Goal: Feedback & Contribution: Submit feedback/report problem

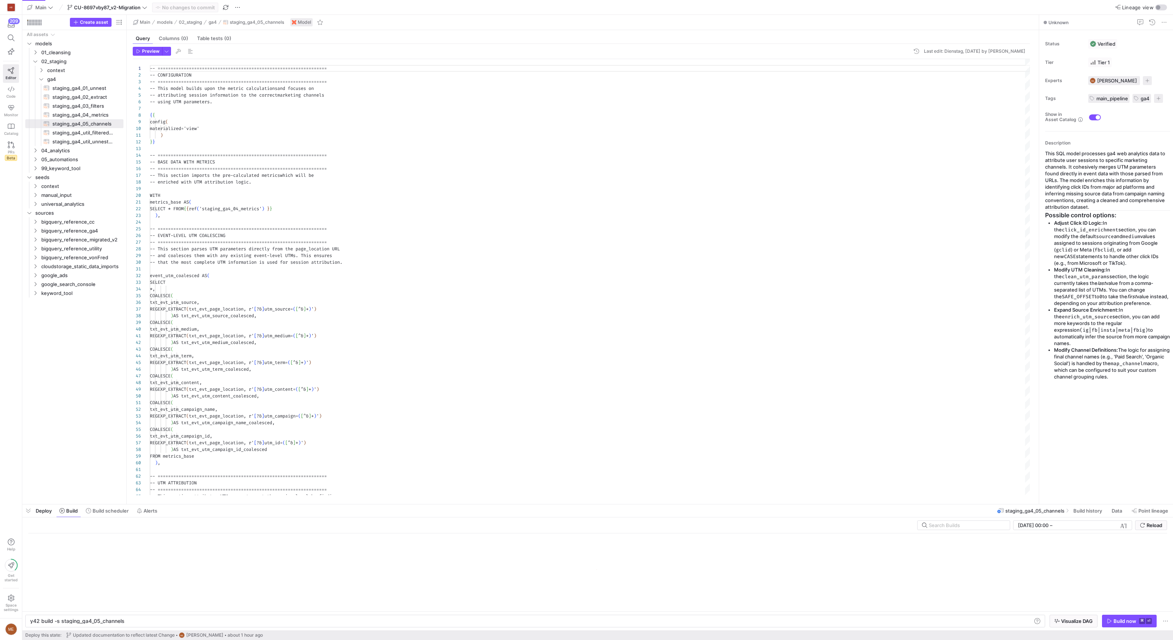
scroll to position [67, 0]
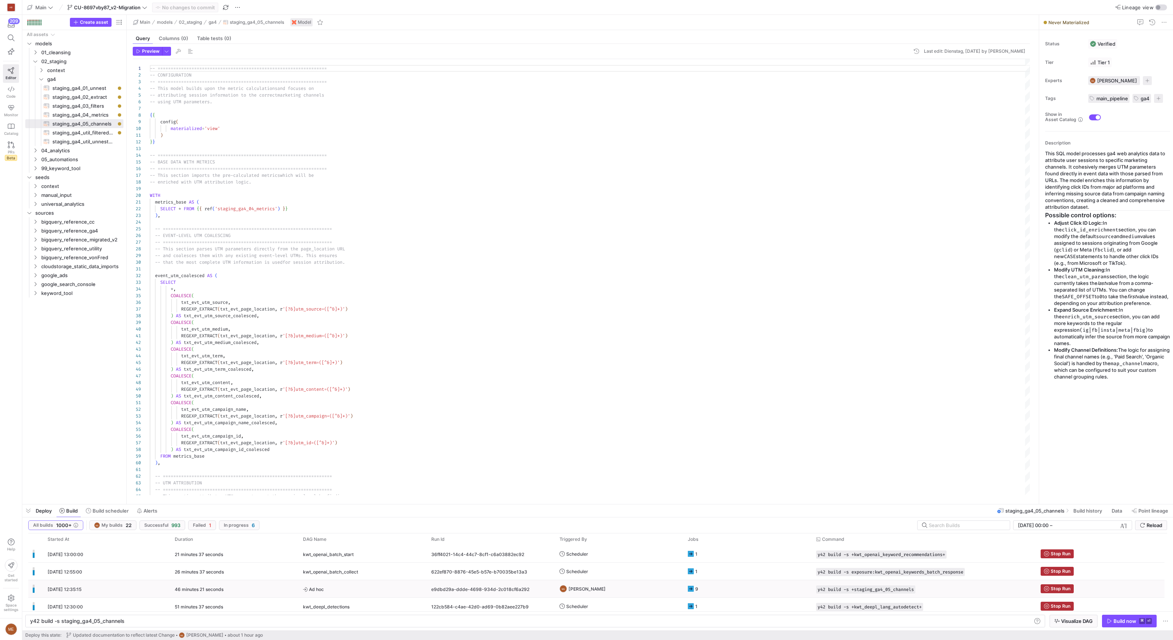
drag, startPoint x: 912, startPoint y: 588, endPoint x: 948, endPoint y: 585, distance: 35.5
click at [0, 0] on span "button" at bounding box center [0, 0] width 0 height 0
click at [1064, 584] on div "Stop Run" at bounding box center [1100, 589] width 128 height 17
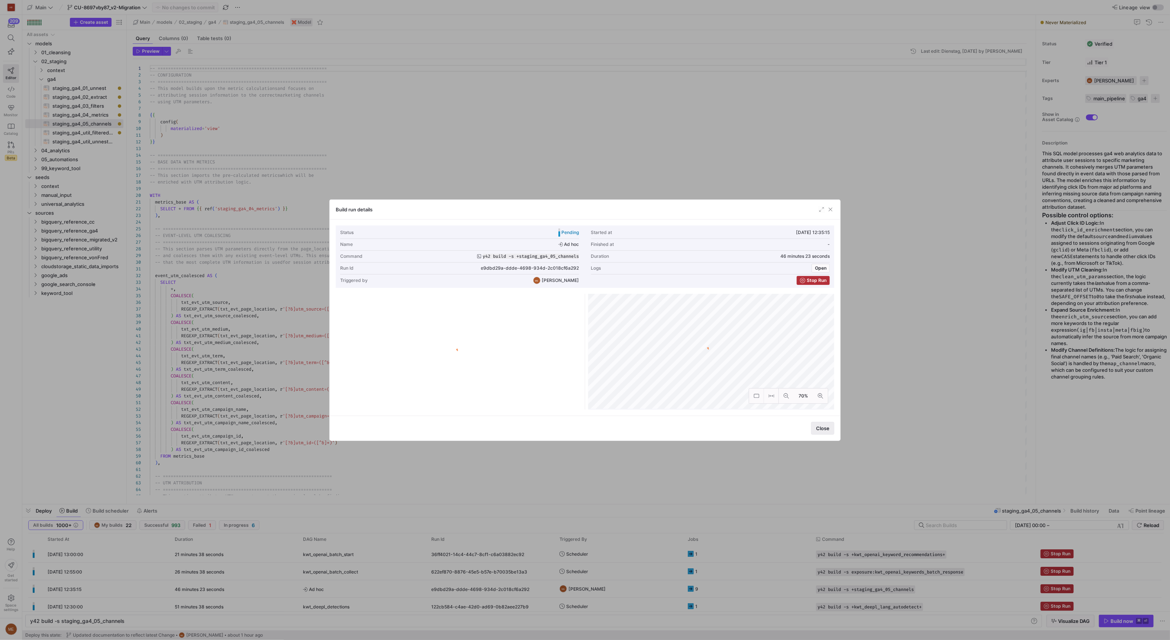
click at [823, 423] on span "button" at bounding box center [822, 429] width 22 height 12
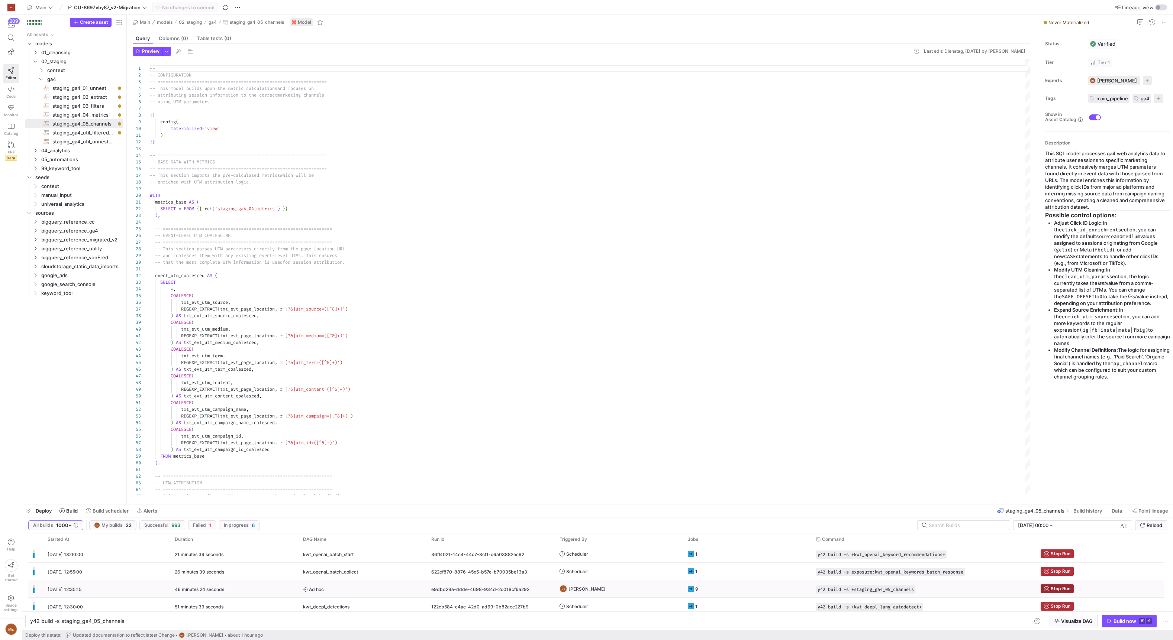
click at [1054, 587] on span "Stop Run" at bounding box center [1060, 589] width 20 height 5
click at [971, 617] on div "y42 build -s staging_ga4_05_channels y42 build -s staging_ga4_05_channels" at bounding box center [535, 621] width 1020 height 13
click at [977, 624] on div "y42 build -s staging_ga4_05_channels" at bounding box center [530, 622] width 1001 height 6
type textarea "y42 build -s +staging_ga4_05_channels"
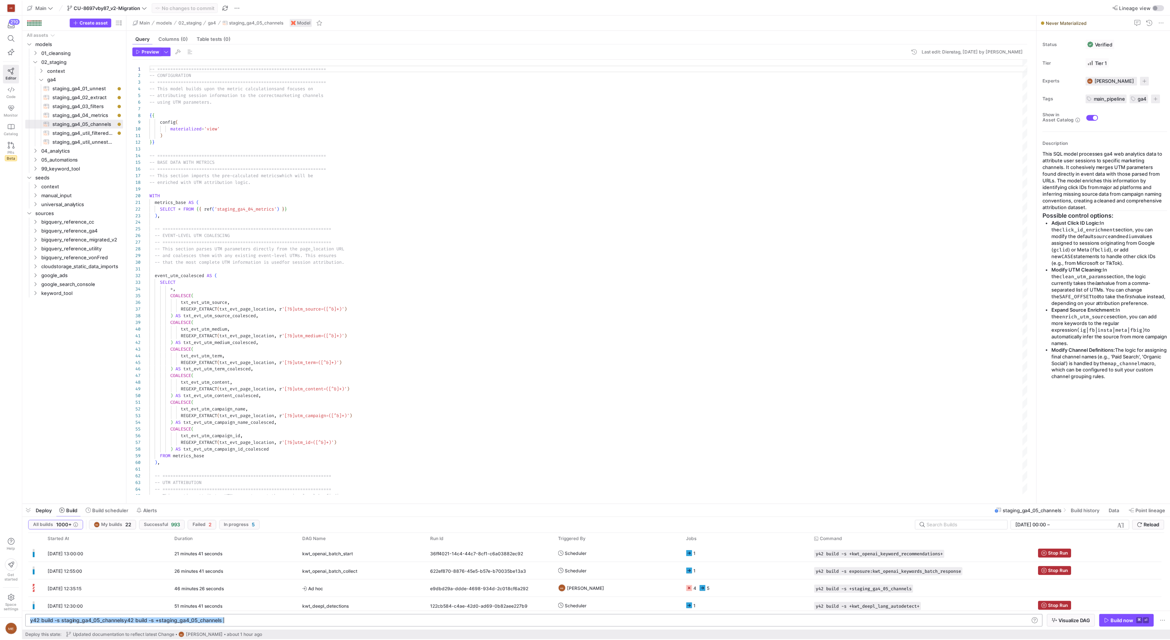
scroll to position [0, 97]
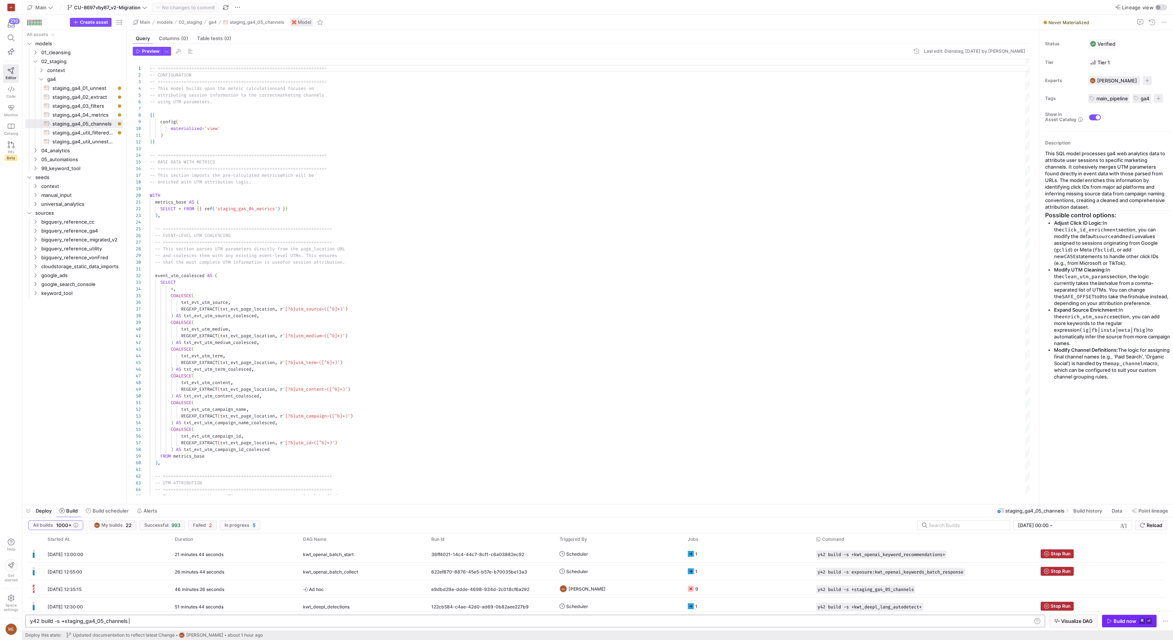
click at [1131, 620] on div "Build now" at bounding box center [1124, 622] width 23 height 6
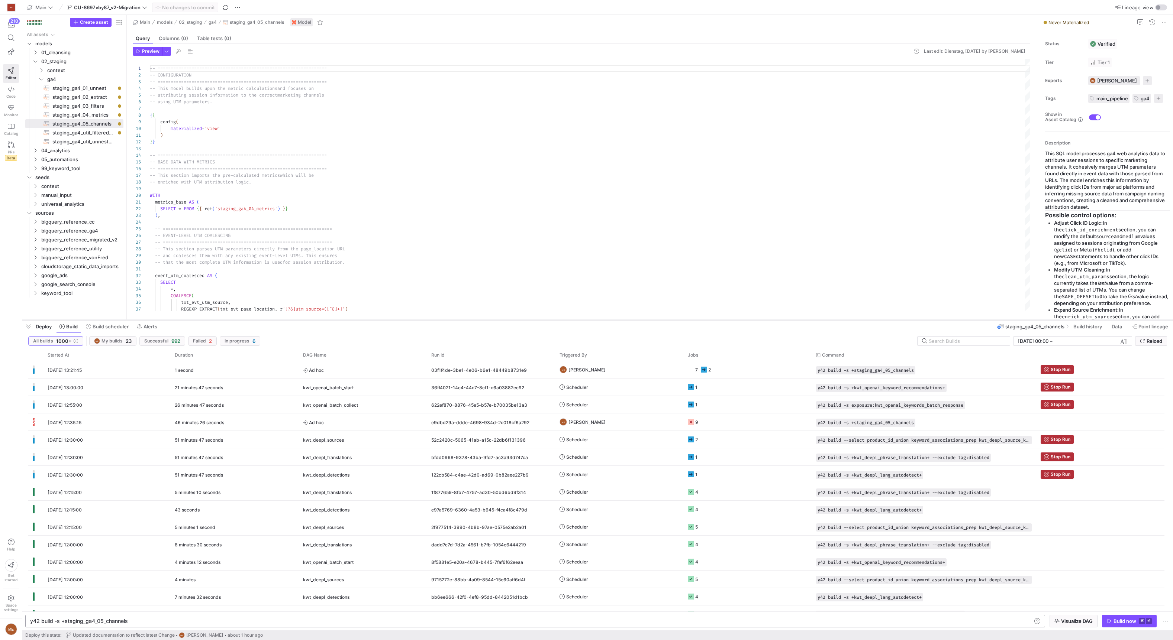
drag, startPoint x: 821, startPoint y: 504, endPoint x: 837, endPoint y: 314, distance: 190.6
click at [837, 319] on div at bounding box center [597, 320] width 1150 height 3
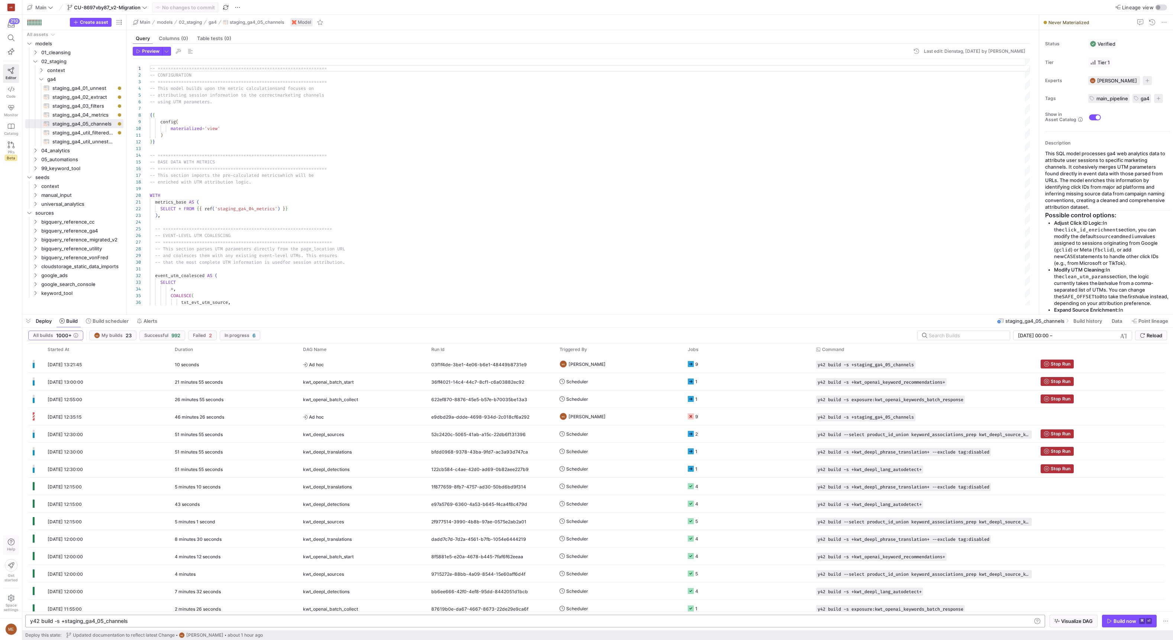
click at [9, 538] on span "button" at bounding box center [10, 545] width 15 height 19
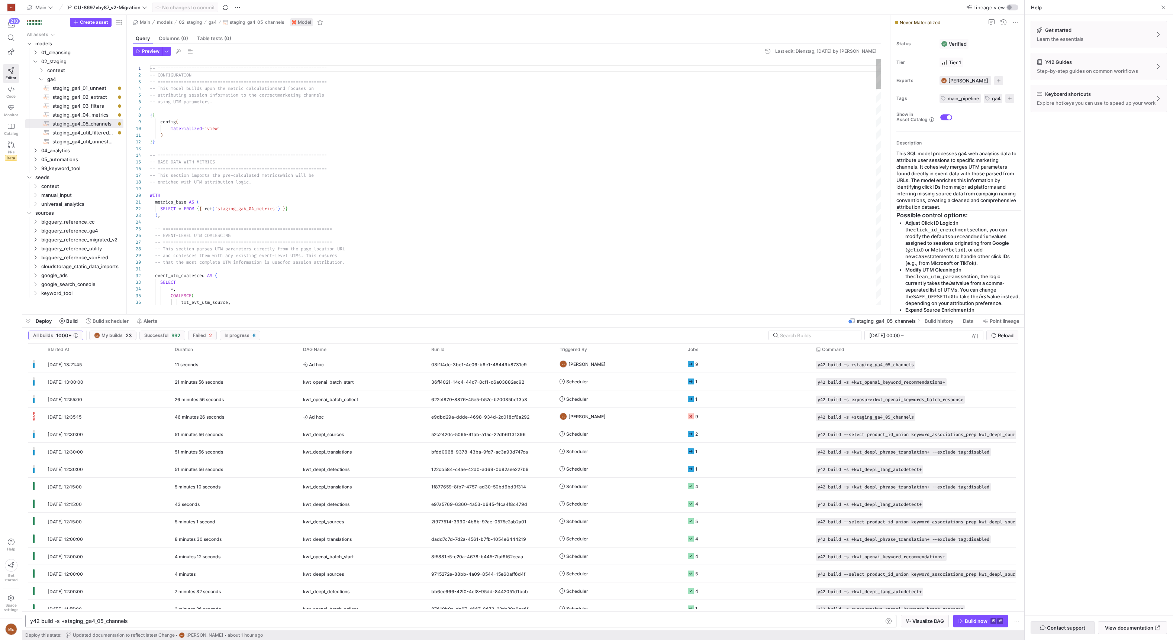
click at [1084, 625] on span "Contact support" at bounding box center [1066, 628] width 38 height 6
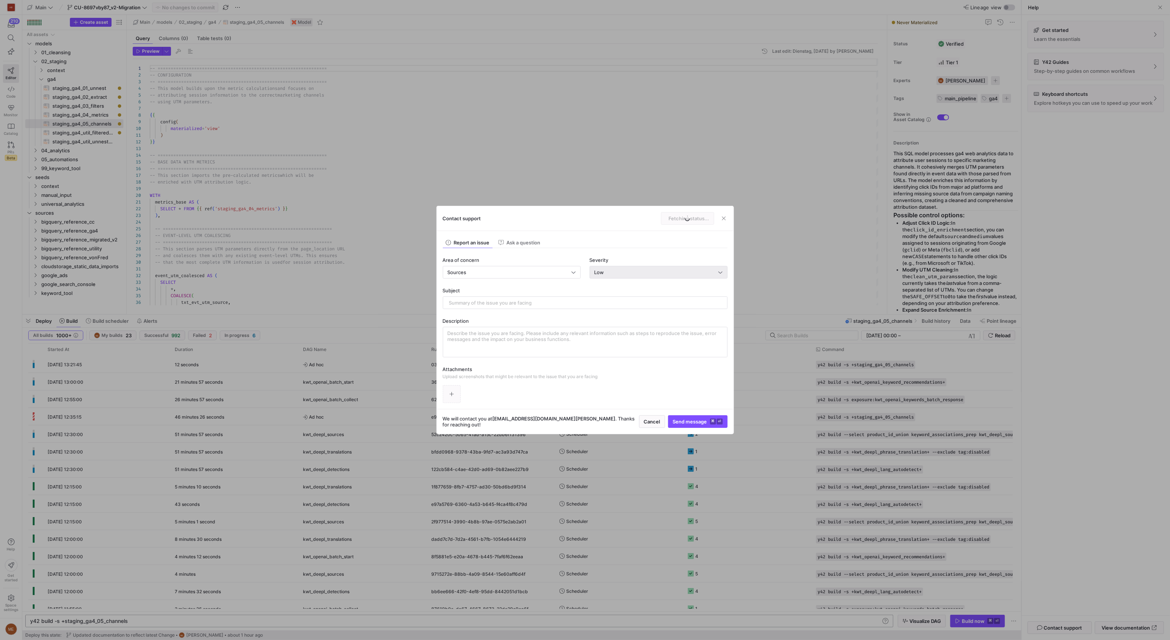
click at [662, 271] on div "Low" at bounding box center [656, 272] width 124 height 6
click at [647, 316] on mat-option "Critical Critical system down" at bounding box center [658, 322] width 137 height 12
click at [510, 277] on div "Sources" at bounding box center [512, 273] width 128 height 12
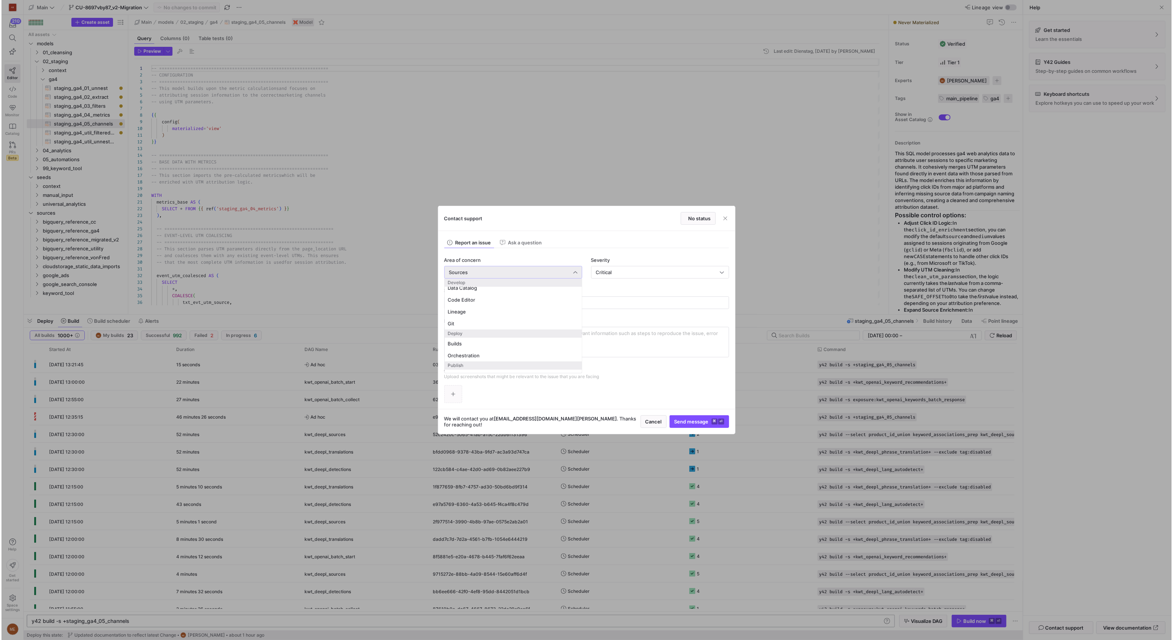
scroll to position [22, 0]
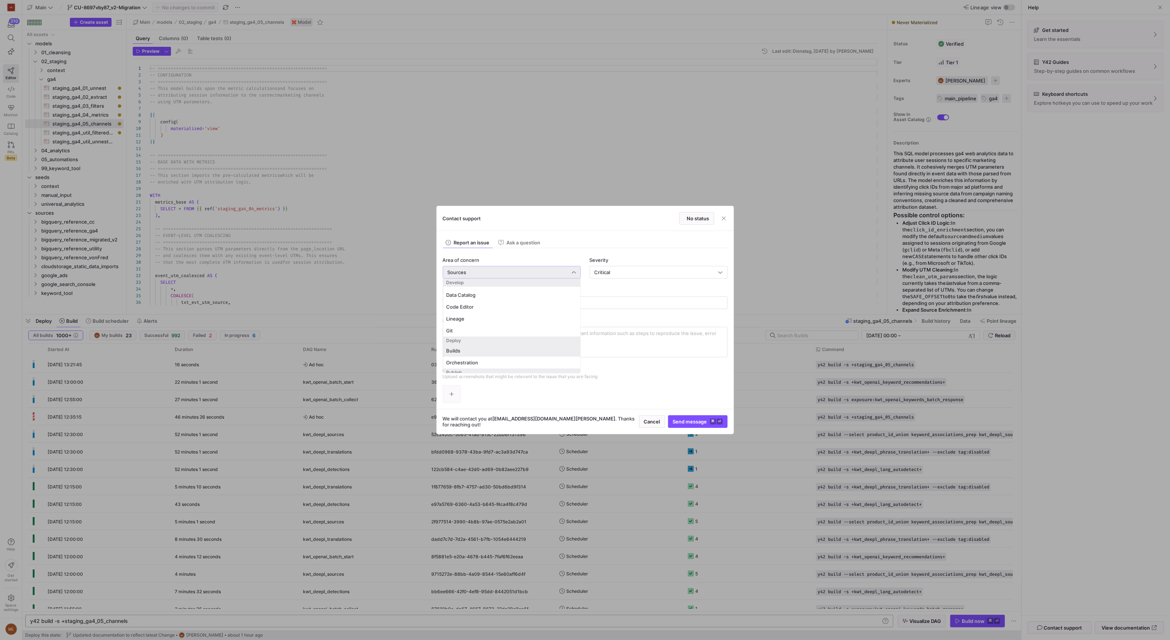
click at [509, 348] on span "Builds" at bounding box center [511, 351] width 131 height 6
drag, startPoint x: 504, startPoint y: 338, endPoint x: 511, endPoint y: 321, distance: 18.4
click at [504, 339] on textarea at bounding box center [585, 342] width 275 height 24
drag, startPoint x: 513, startPoint y: 296, endPoint x: 516, endPoint y: 304, distance: 8.6
click at [514, 296] on div "Subject" at bounding box center [585, 299] width 285 height 22
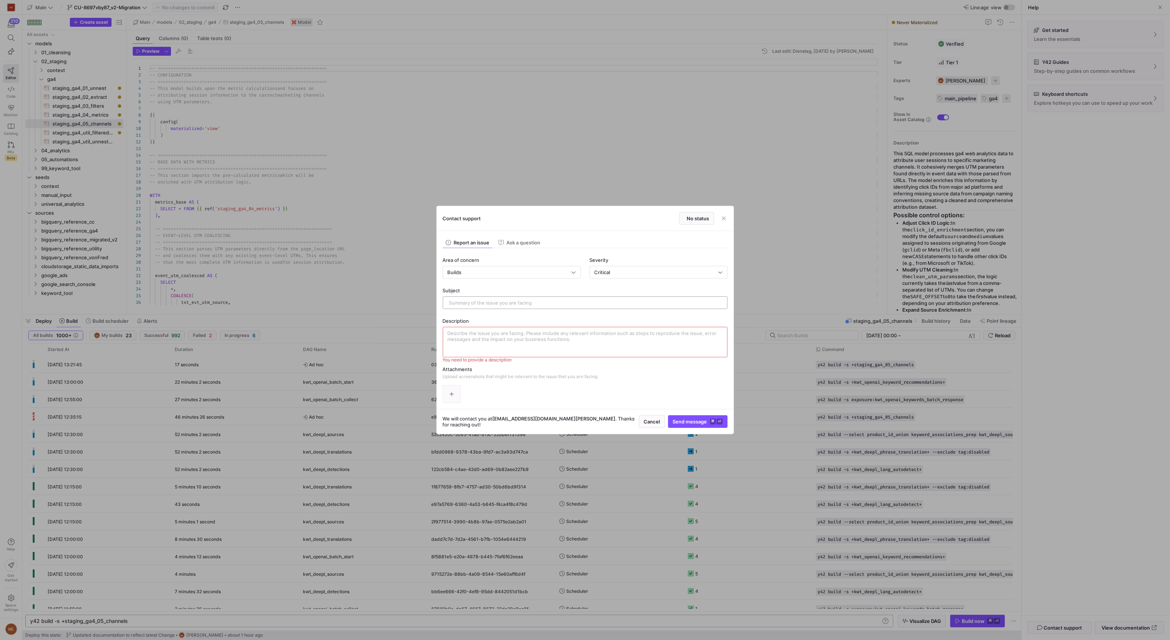
click at [517, 304] on input "text" at bounding box center [585, 303] width 272 height 6
type input "Runs are stuck for 45minutes"
click at [575, 335] on textarea "If I see this correctly, runs are suck for the last 45 hours." at bounding box center [585, 342] width 275 height 24
click at [564, 335] on textarea "If I see this correctly, runs are suck for the last 45 hours." at bounding box center [585, 342] width 275 height 24
click at [565, 334] on textarea "If I see this correctly, runs are suck for the last 45 hours." at bounding box center [585, 342] width 275 height 24
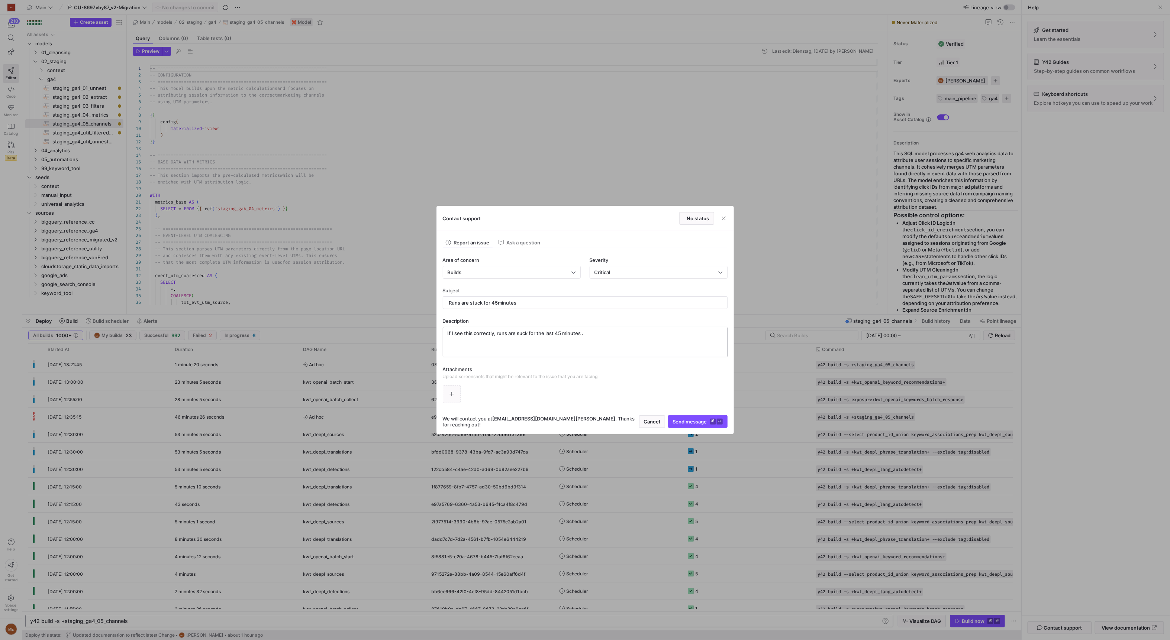
click at [497, 337] on textarea "If I see this correctly, runs are suck for the last 45 minutes ." at bounding box center [585, 342] width 275 height 24
click at [498, 334] on textarea "If I see this correctly, runs are suck for the last 45 minutes ." at bounding box center [585, 342] width 275 height 24
type textarea "If I see this correctly, all runs across orgs in V3 that started during the las…"
click at [710, 419] on kbd "⌘" at bounding box center [713, 422] width 6 height 6
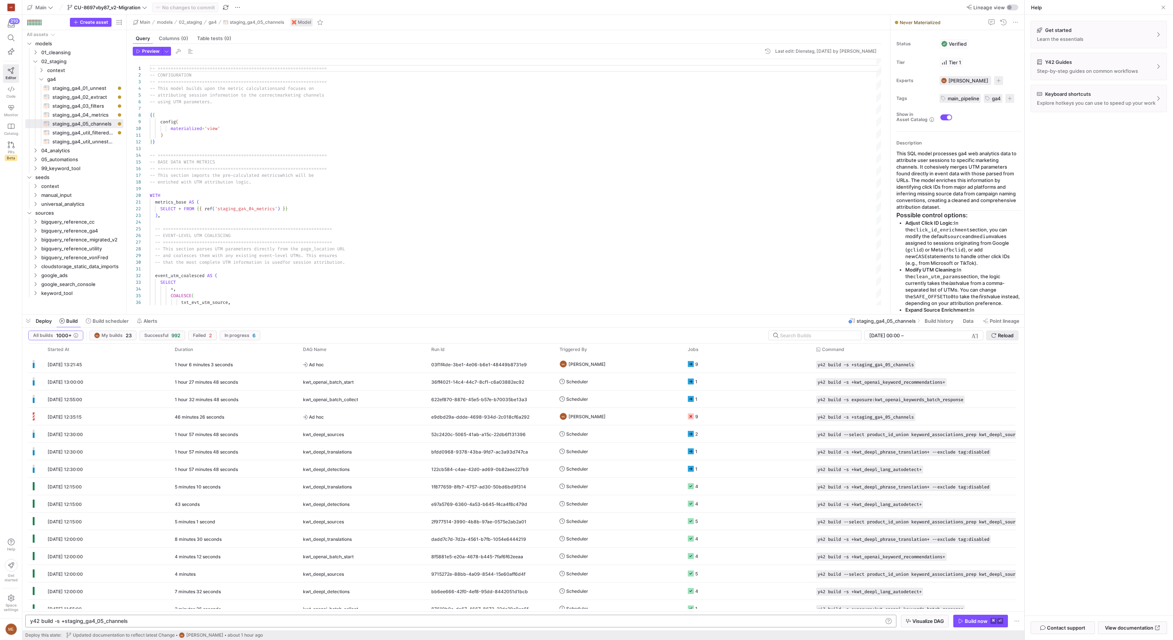
click at [999, 334] on span "Reload" at bounding box center [1006, 336] width 16 height 6
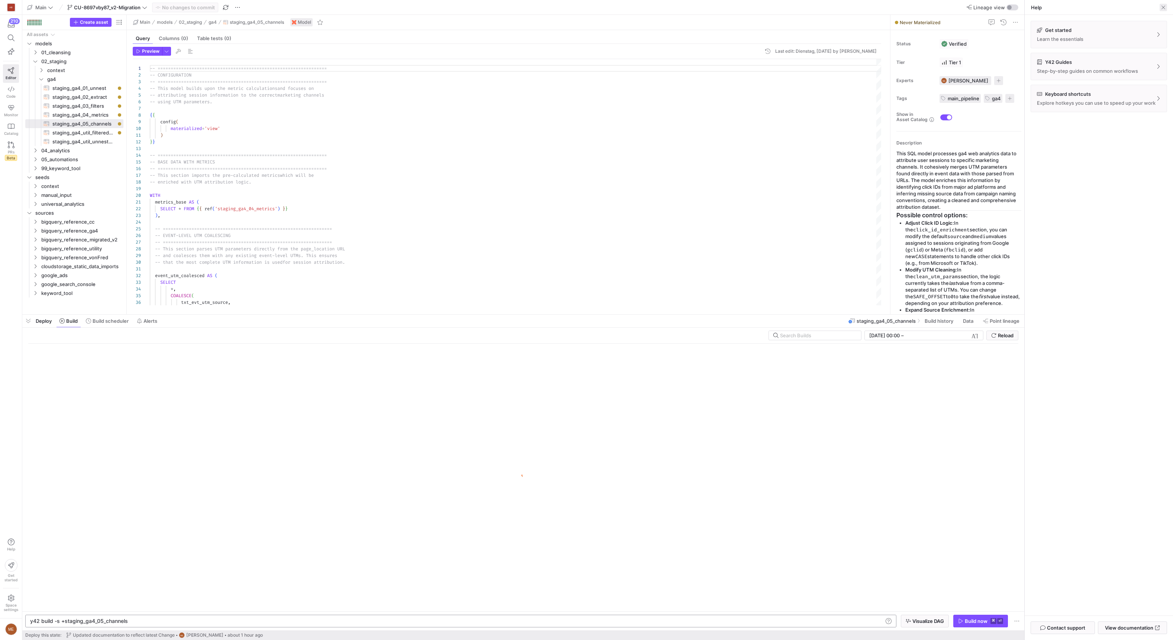
click at [1165, 7] on span at bounding box center [1162, 7] width 7 height 7
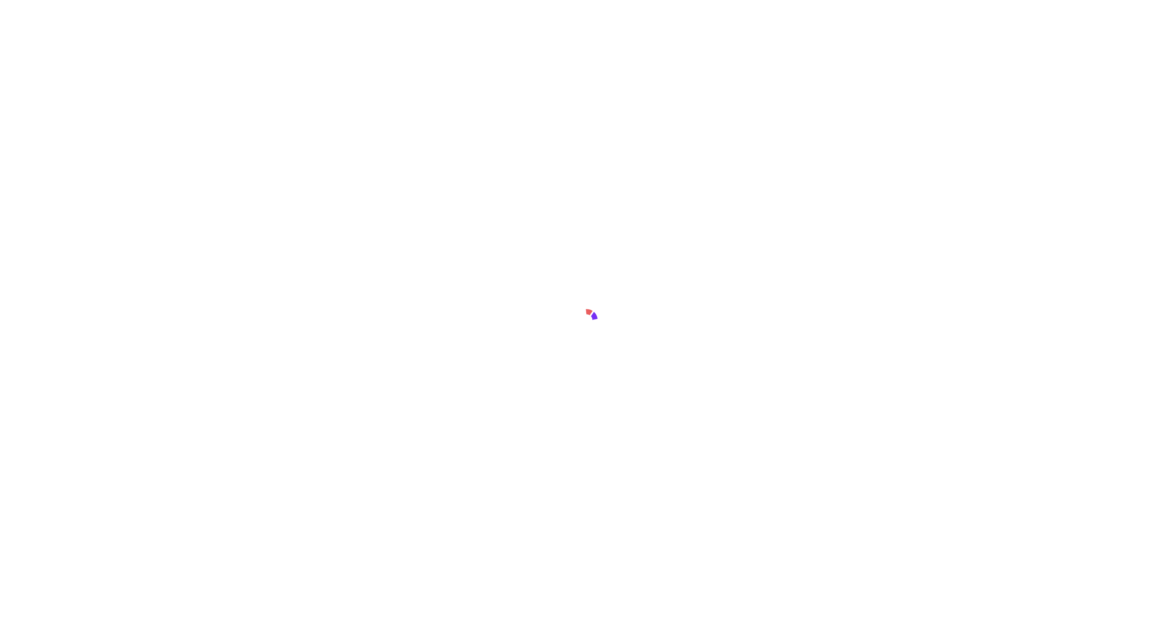
click at [526, 141] on div at bounding box center [586, 320] width 1173 height 640
click at [522, 165] on div "Initializing Git" at bounding box center [586, 320] width 1173 height 640
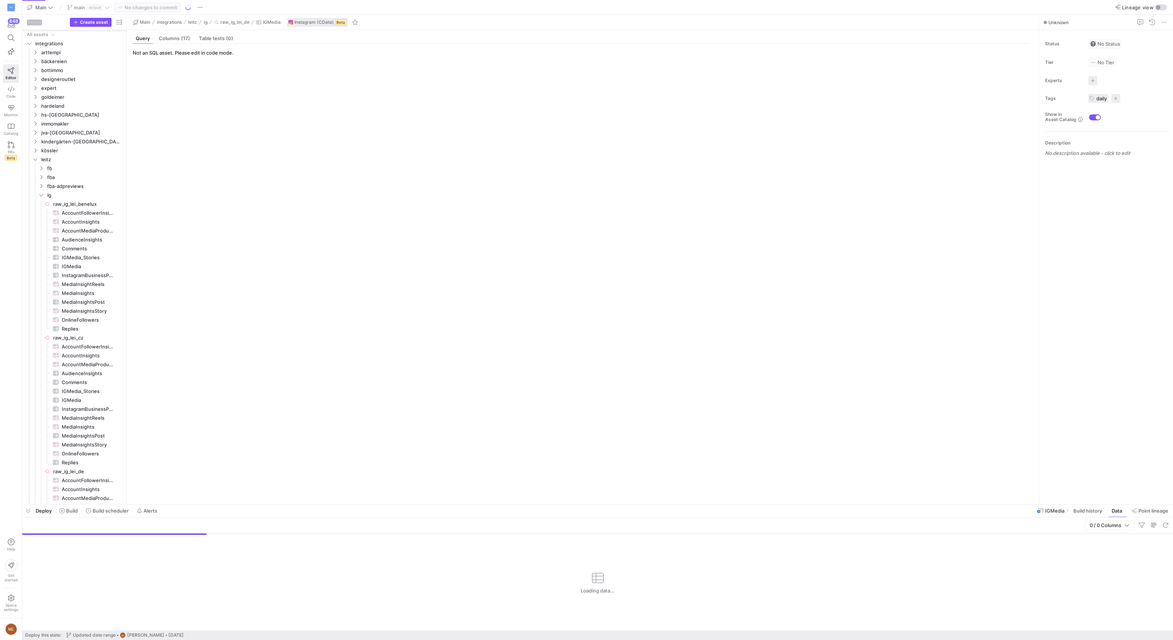
scroll to position [34, 0]
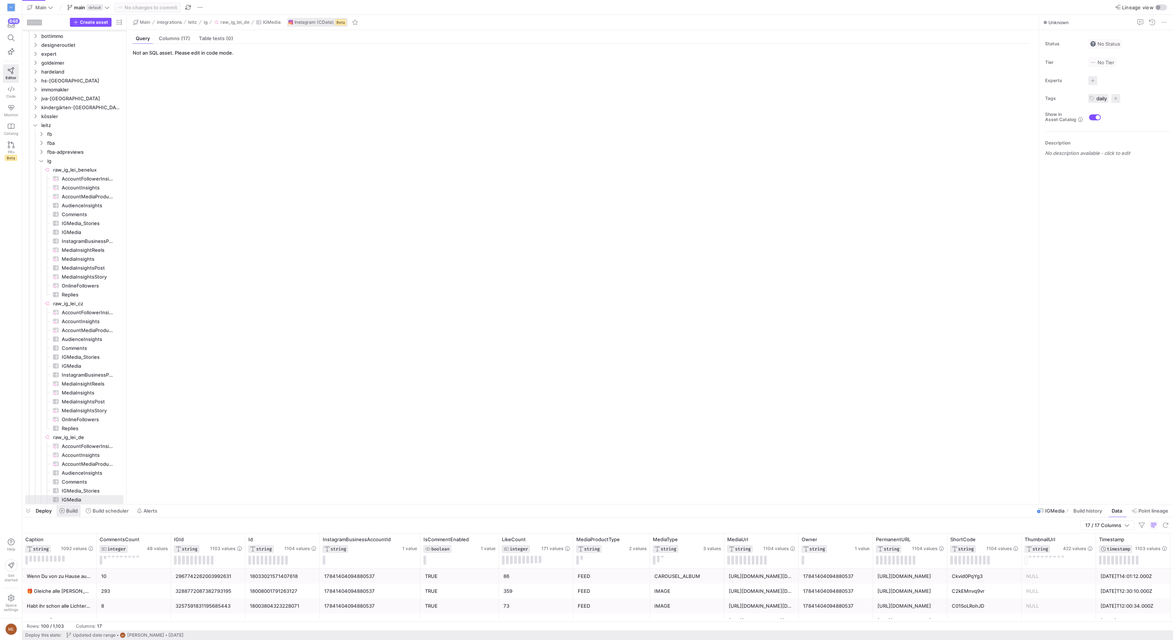
click at [72, 512] on span "Build" at bounding box center [72, 511] width 12 height 6
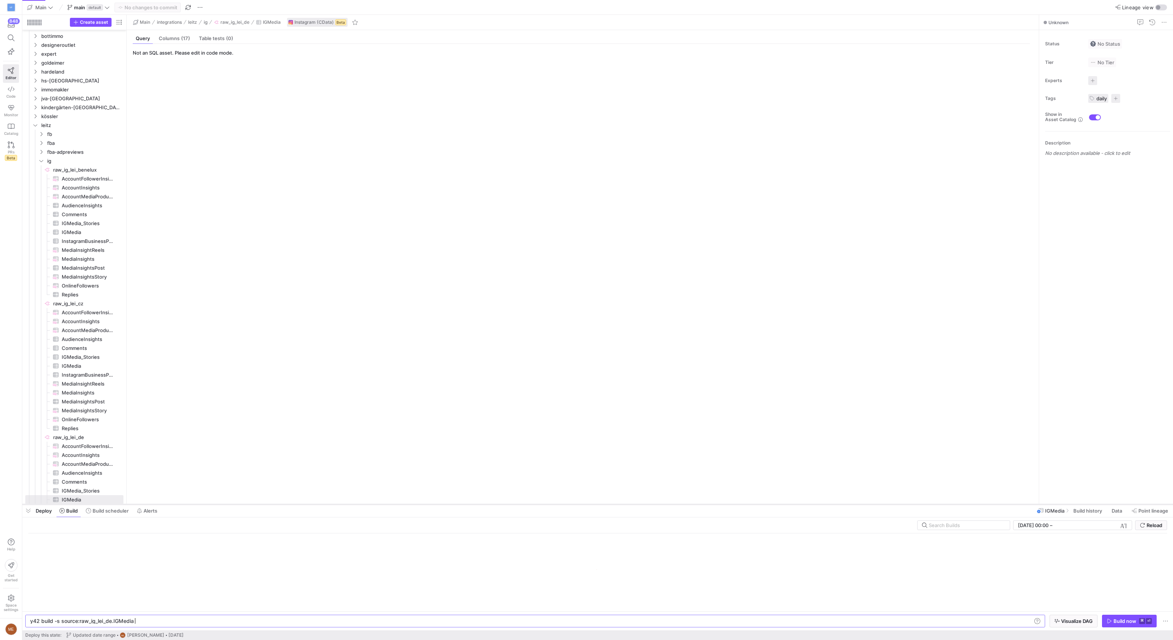
scroll to position [0, 103]
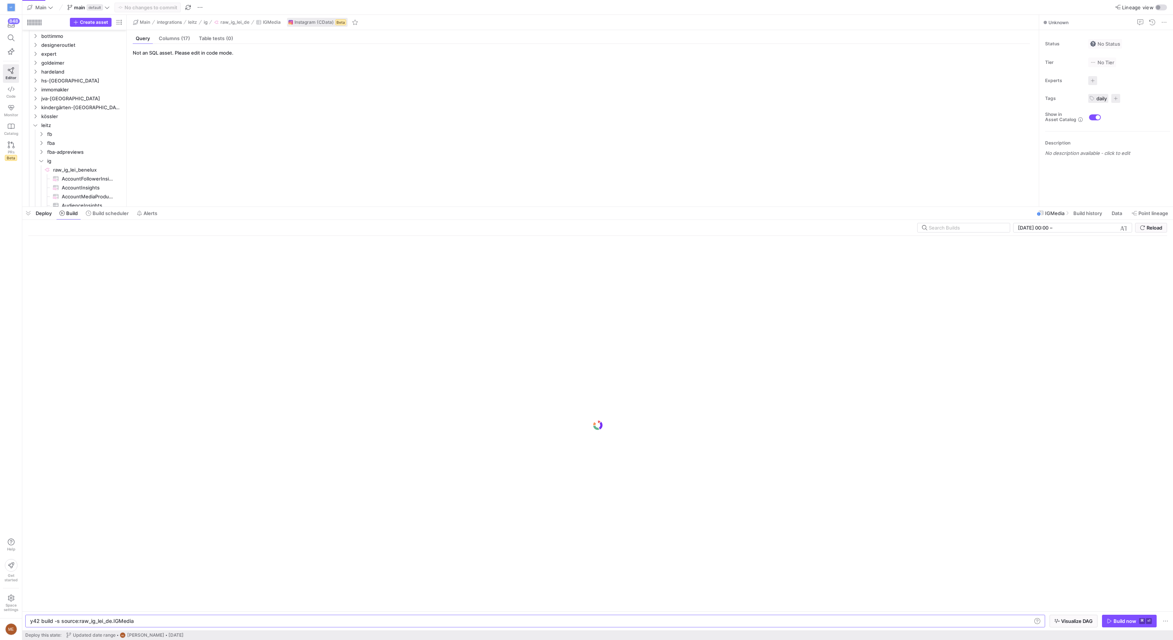
drag, startPoint x: 189, startPoint y: 503, endPoint x: 198, endPoint y: 197, distance: 306.8
click at [188, 206] on div at bounding box center [597, 207] width 1150 height 3
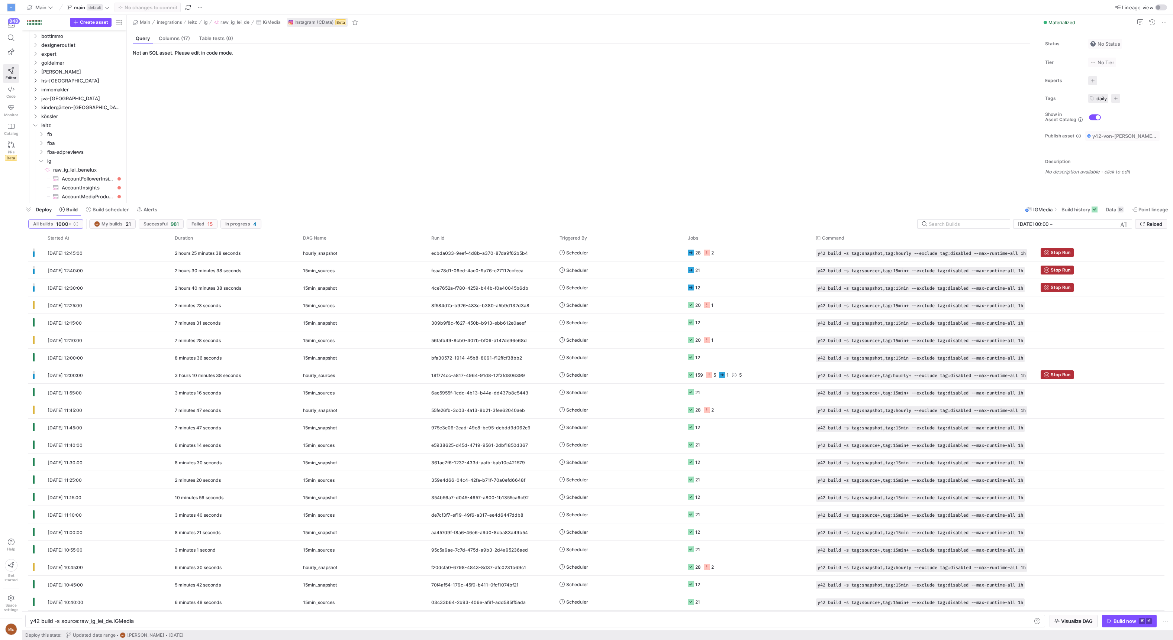
scroll to position [0, 103]
click at [116, 222] on span "My builds" at bounding box center [111, 224] width 21 height 5
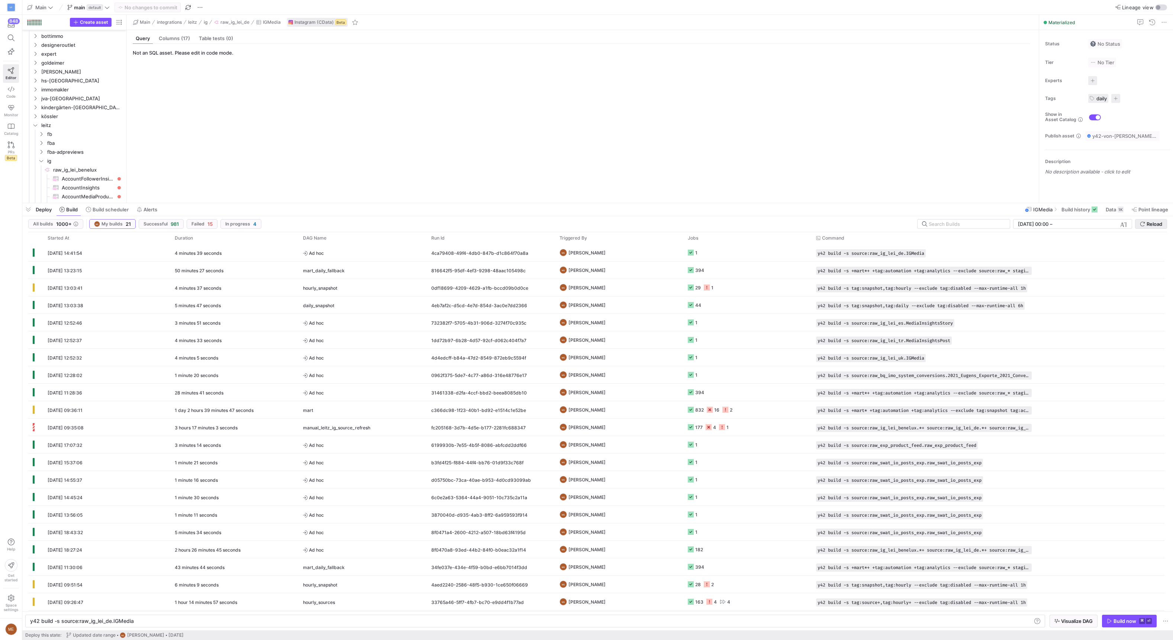
click at [1157, 224] on span "Reload" at bounding box center [1154, 224] width 16 height 6
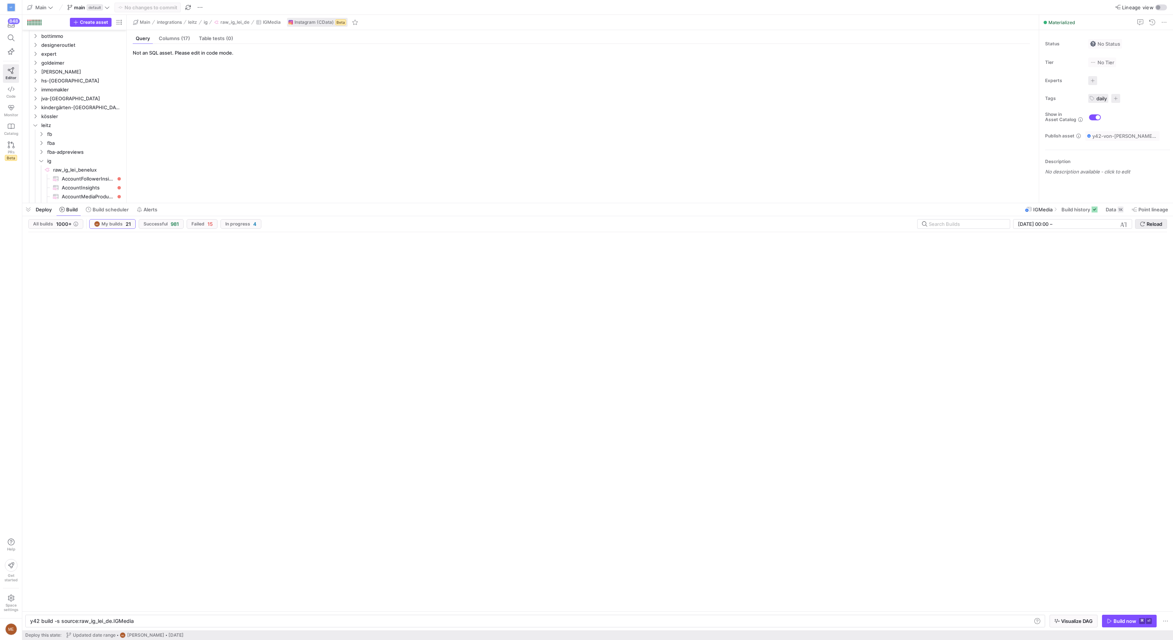
click at [1157, 224] on span "Reload" at bounding box center [1154, 224] width 16 height 6
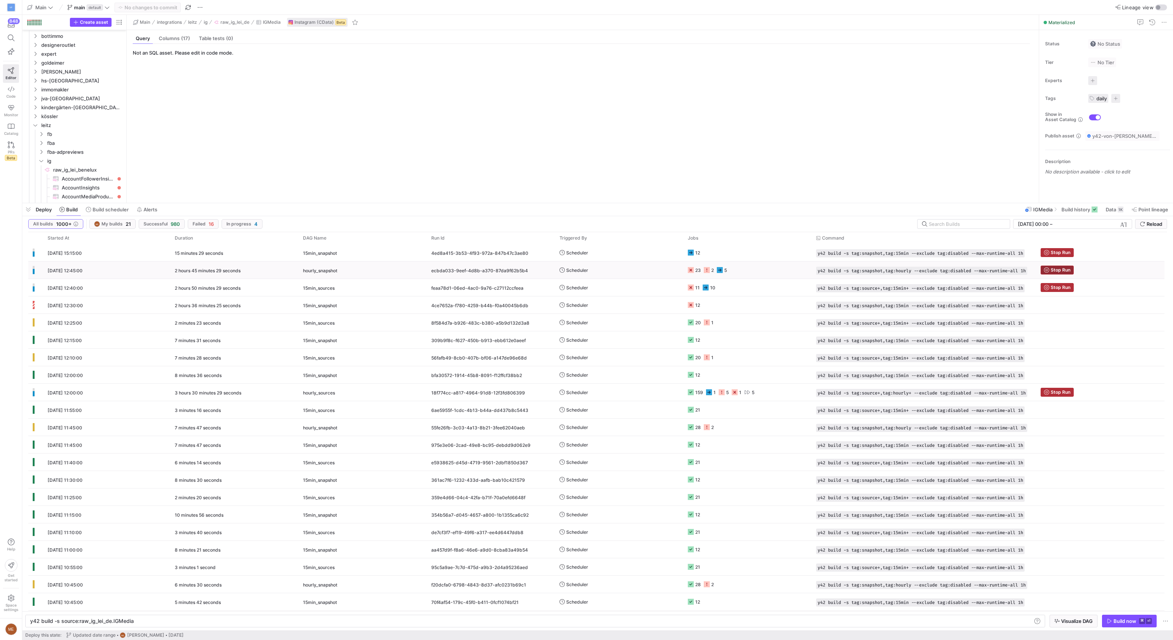
click at [1060, 270] on span "Stop Run" at bounding box center [1060, 270] width 20 height 5
click at [1059, 288] on span "Stop Run" at bounding box center [1060, 287] width 20 height 5
click at [1057, 389] on span "Press SPACE to select this row." at bounding box center [1057, 392] width 32 height 8
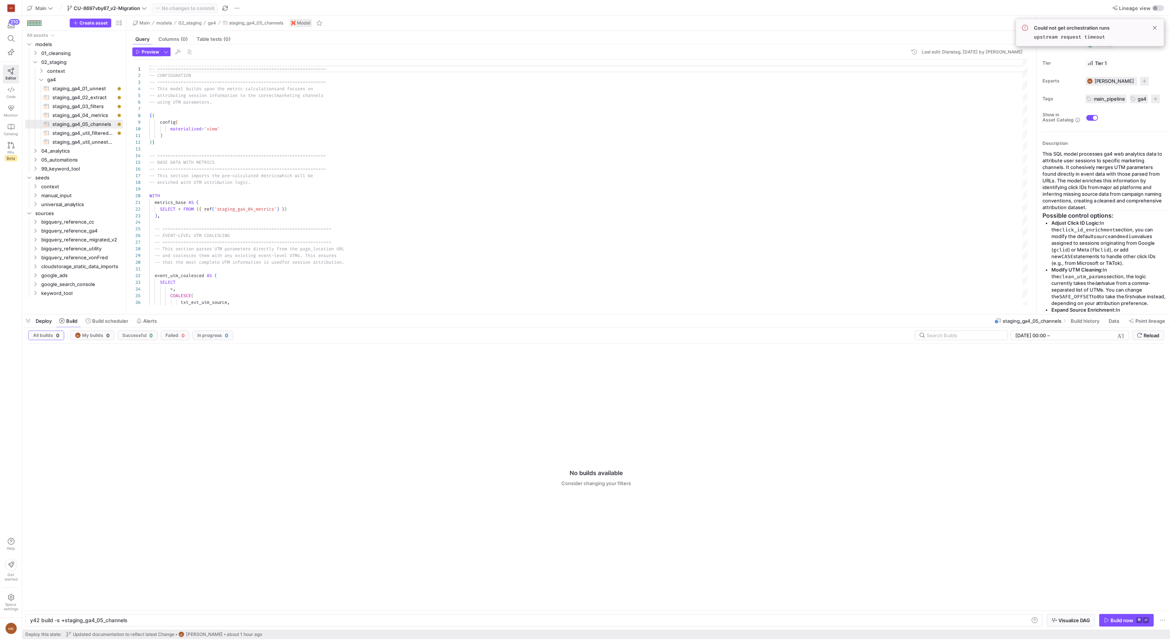
scroll to position [0, 97]
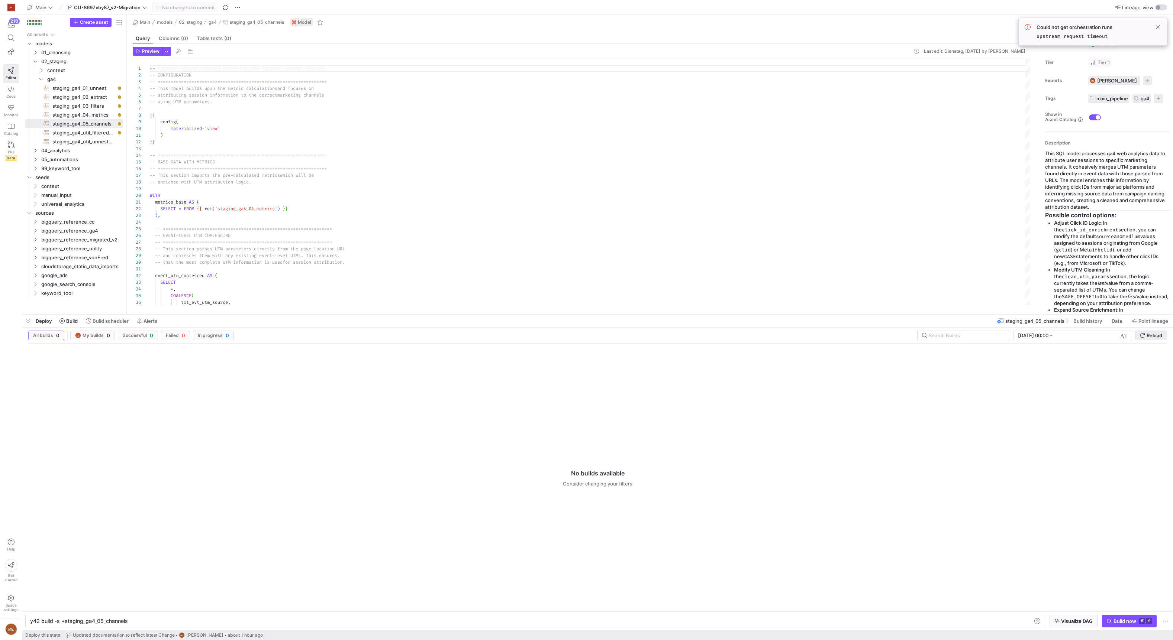
click at [1146, 336] on span "Reload" at bounding box center [1154, 336] width 16 height 6
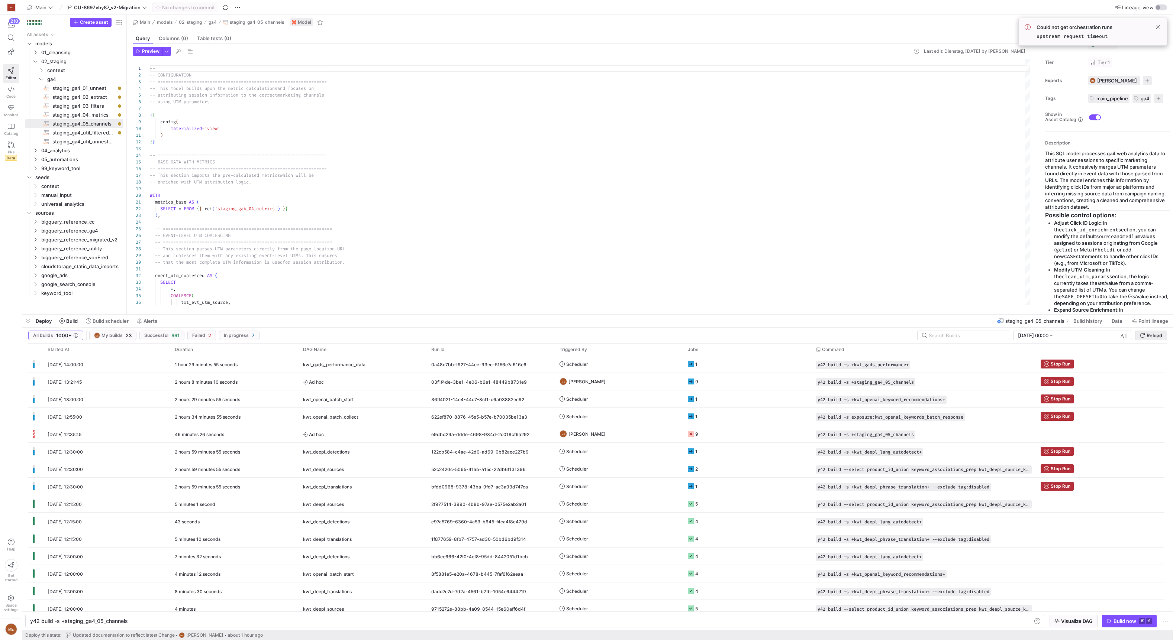
click at [1148, 337] on span "Reload" at bounding box center [1154, 336] width 16 height 6
click at [1158, 28] on span at bounding box center [1157, 27] width 9 height 9
click at [914, 384] on span "button" at bounding box center [909, 382] width 7 height 7
click at [1118, 620] on div "Build now" at bounding box center [1124, 622] width 23 height 6
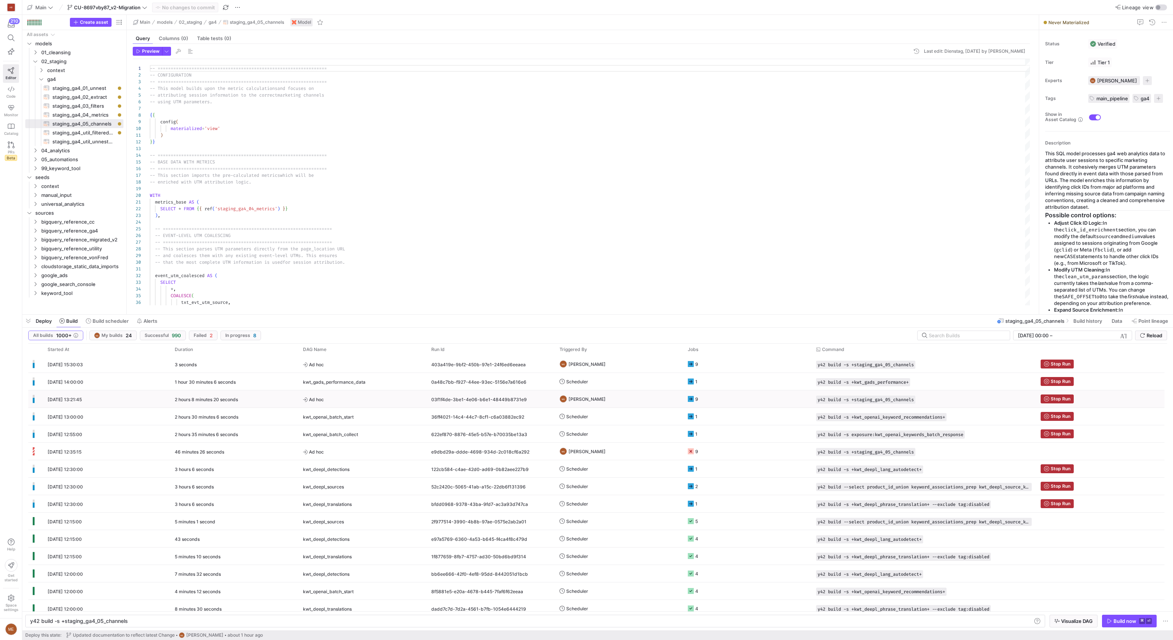
click at [704, 403] on y42-job-status-cell-renderer "9" at bounding box center [747, 399] width 119 height 16
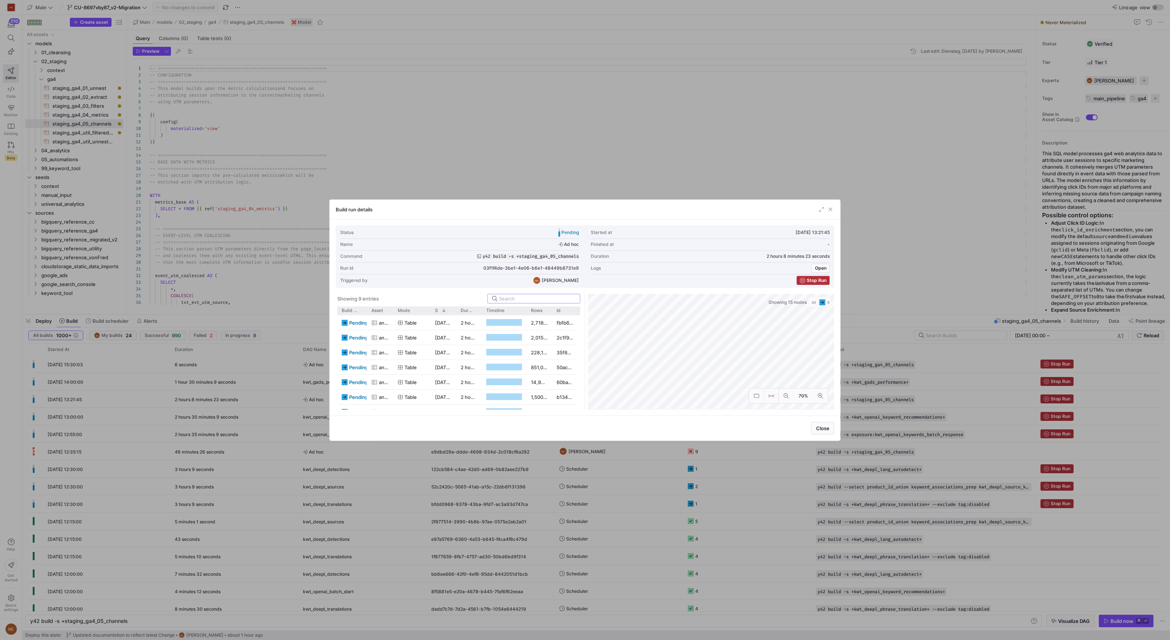
click at [863, 365] on div at bounding box center [585, 320] width 1170 height 640
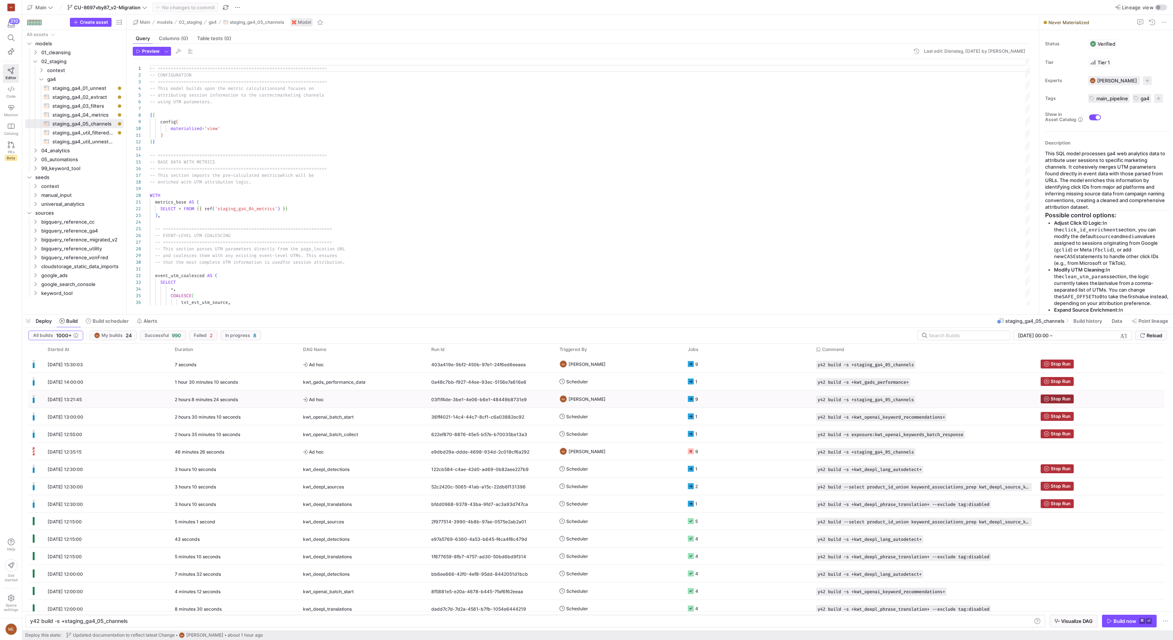
click at [1050, 397] on span "Stop Run" at bounding box center [1060, 399] width 20 height 5
drag, startPoint x: 1061, startPoint y: 383, endPoint x: 1060, endPoint y: 391, distance: 8.2
click at [1061, 383] on span "Stop Run" at bounding box center [1060, 381] width 20 height 5
click at [1055, 414] on span "Stop Run" at bounding box center [1060, 416] width 20 height 5
click at [1056, 433] on span "Stop Run" at bounding box center [1060, 434] width 20 height 5
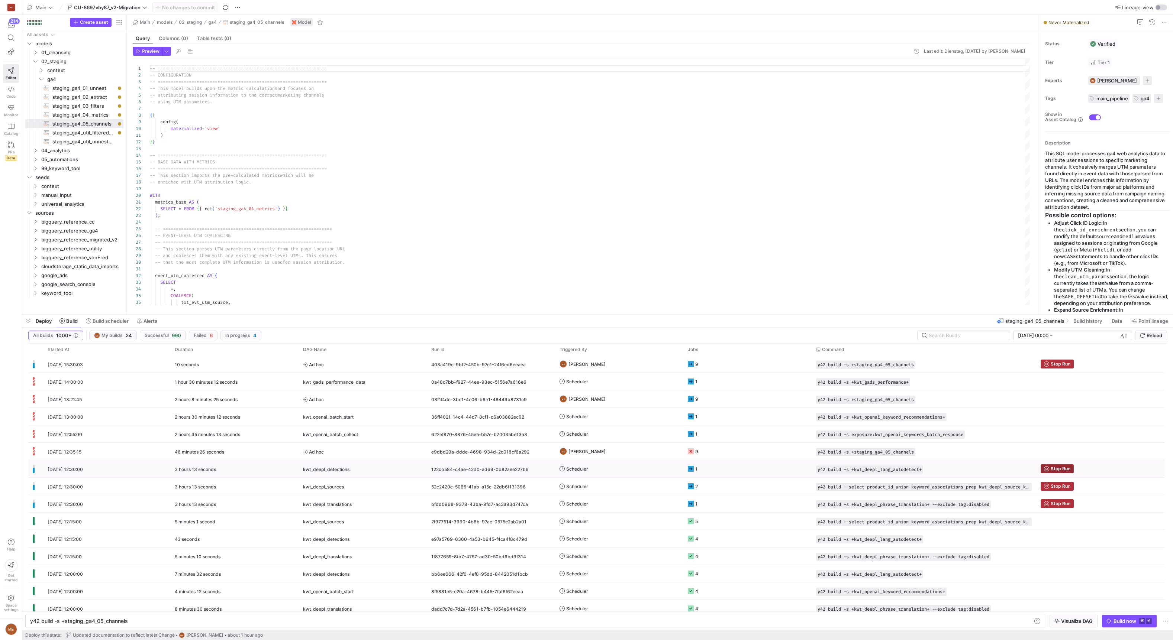
click at [1058, 468] on span "Stop Run" at bounding box center [1060, 469] width 20 height 5
click at [1058, 485] on span "Stop Run" at bounding box center [1060, 486] width 20 height 5
click at [1061, 506] on span "Stop Run" at bounding box center [1060, 503] width 20 height 5
click at [1154, 334] on span "Reload" at bounding box center [1154, 336] width 16 height 6
click at [1154, 333] on span "Reload" at bounding box center [1154, 336] width 16 height 6
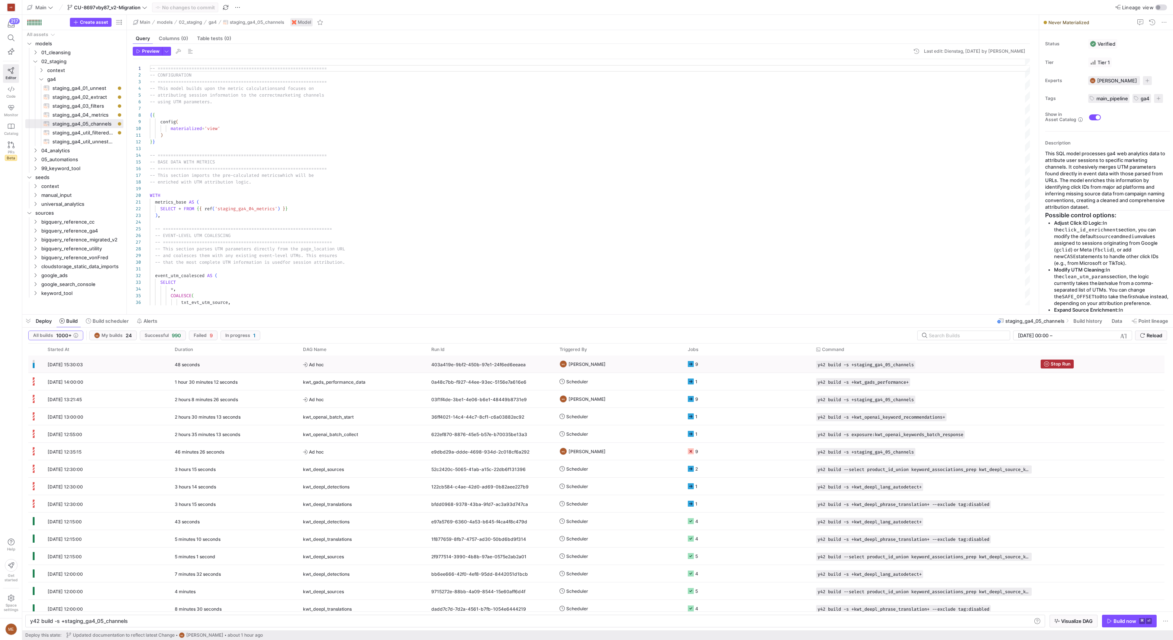
click at [697, 364] on div "9" at bounding box center [696, 364] width 3 height 17
